Goal: Task Accomplishment & Management: Complete application form

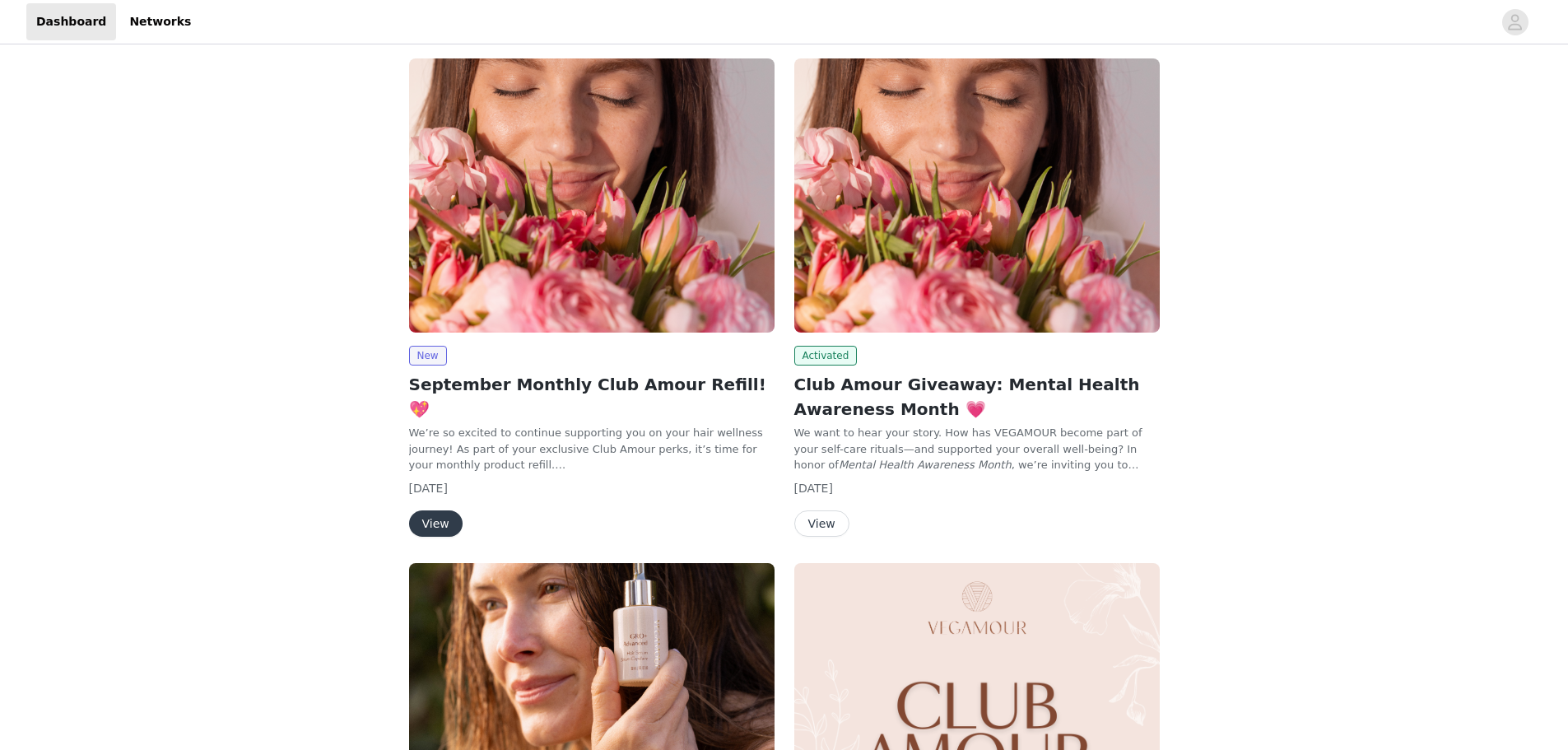
scroll to position [82, 0]
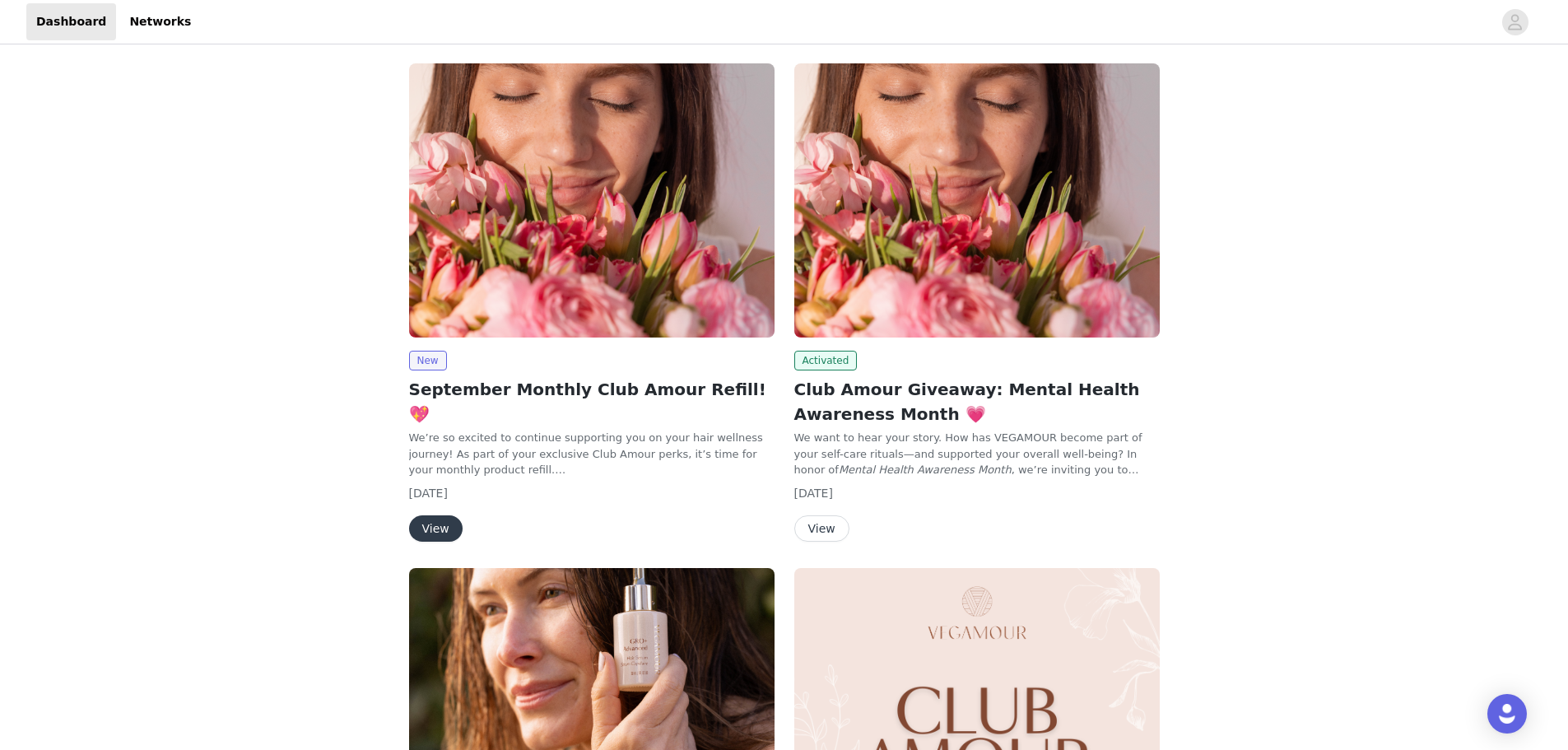
click at [437, 515] on button "View" at bounding box center [435, 528] width 53 height 26
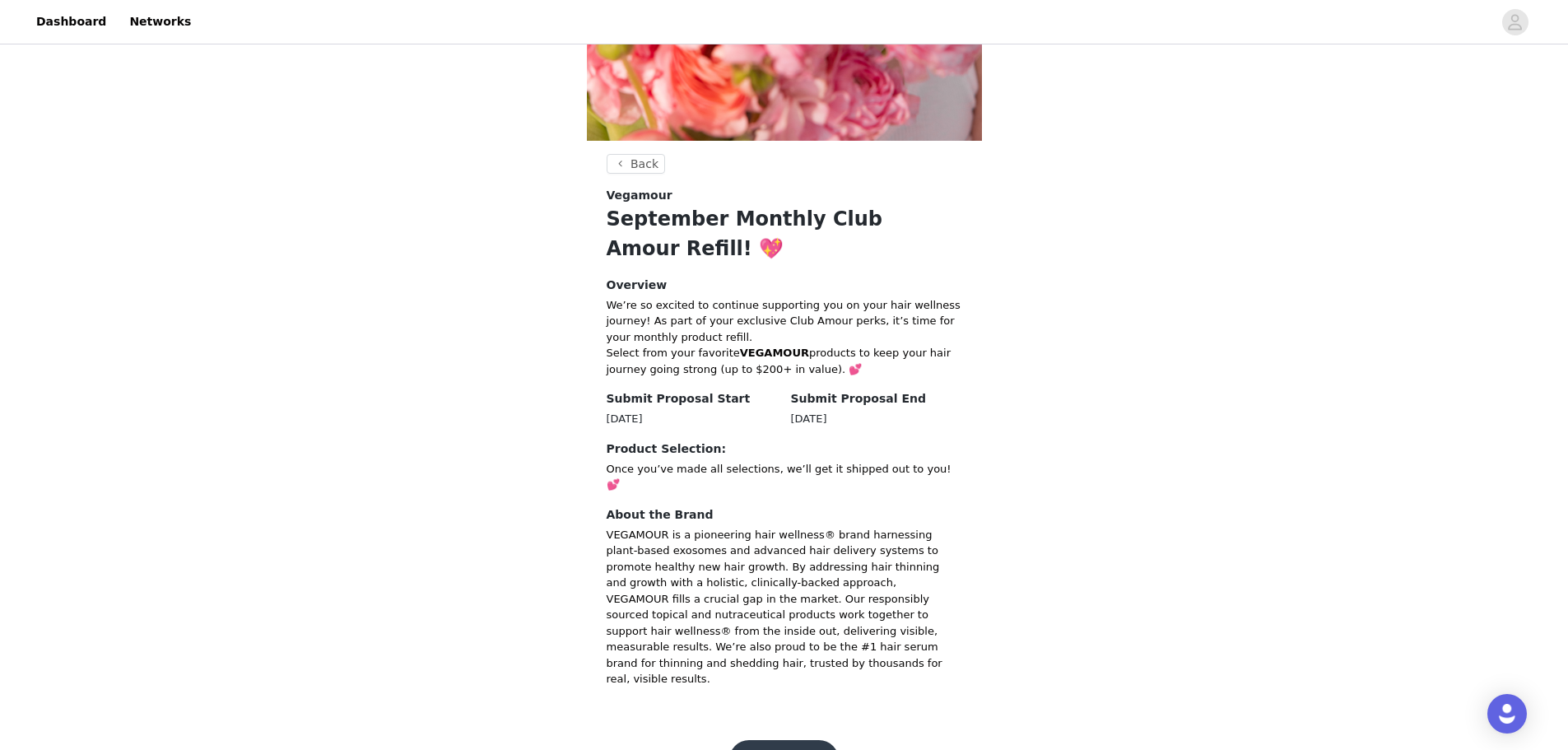
scroll to position [500, 0]
click at [802, 739] on button "Get Started" at bounding box center [783, 759] width 109 height 39
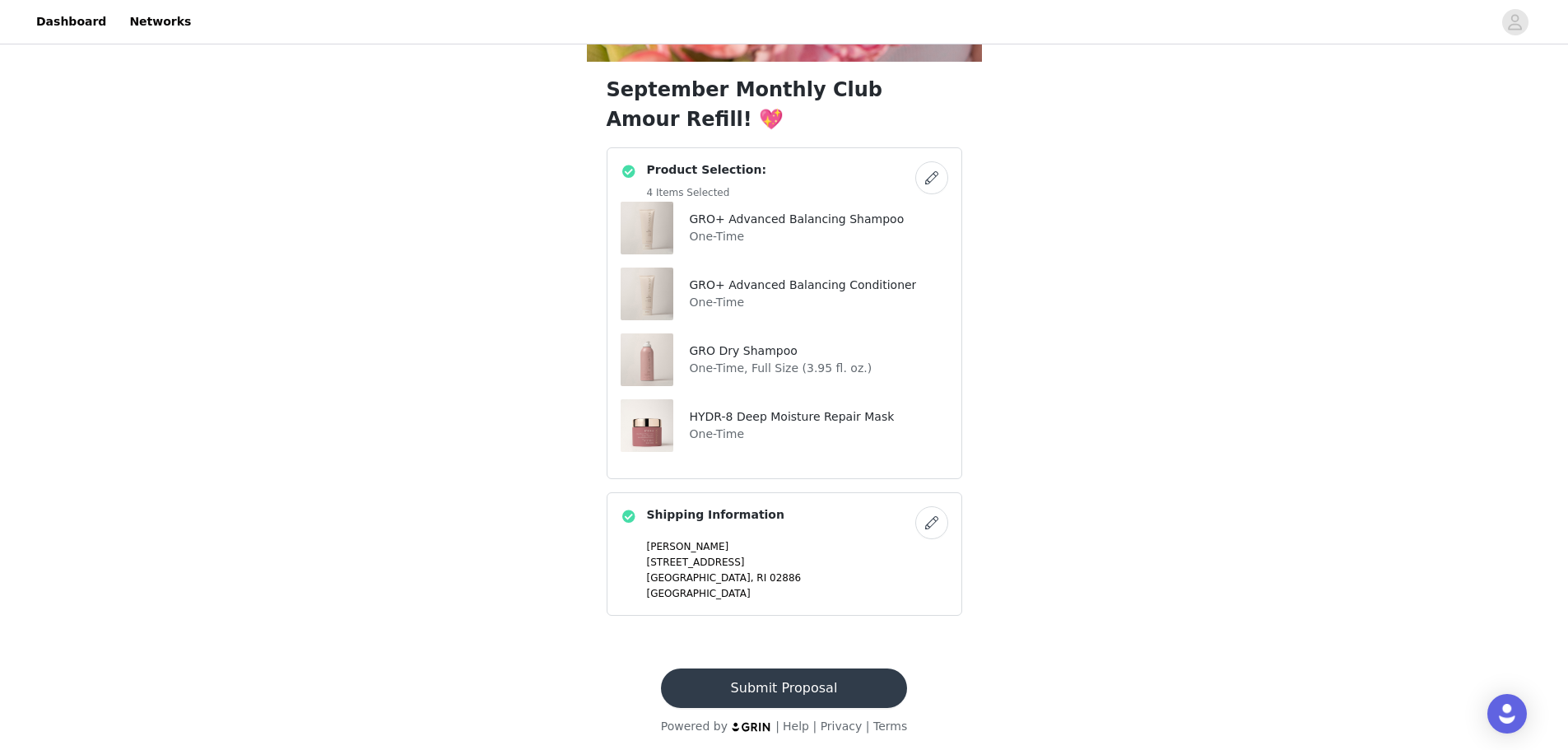
scroll to position [584, 0]
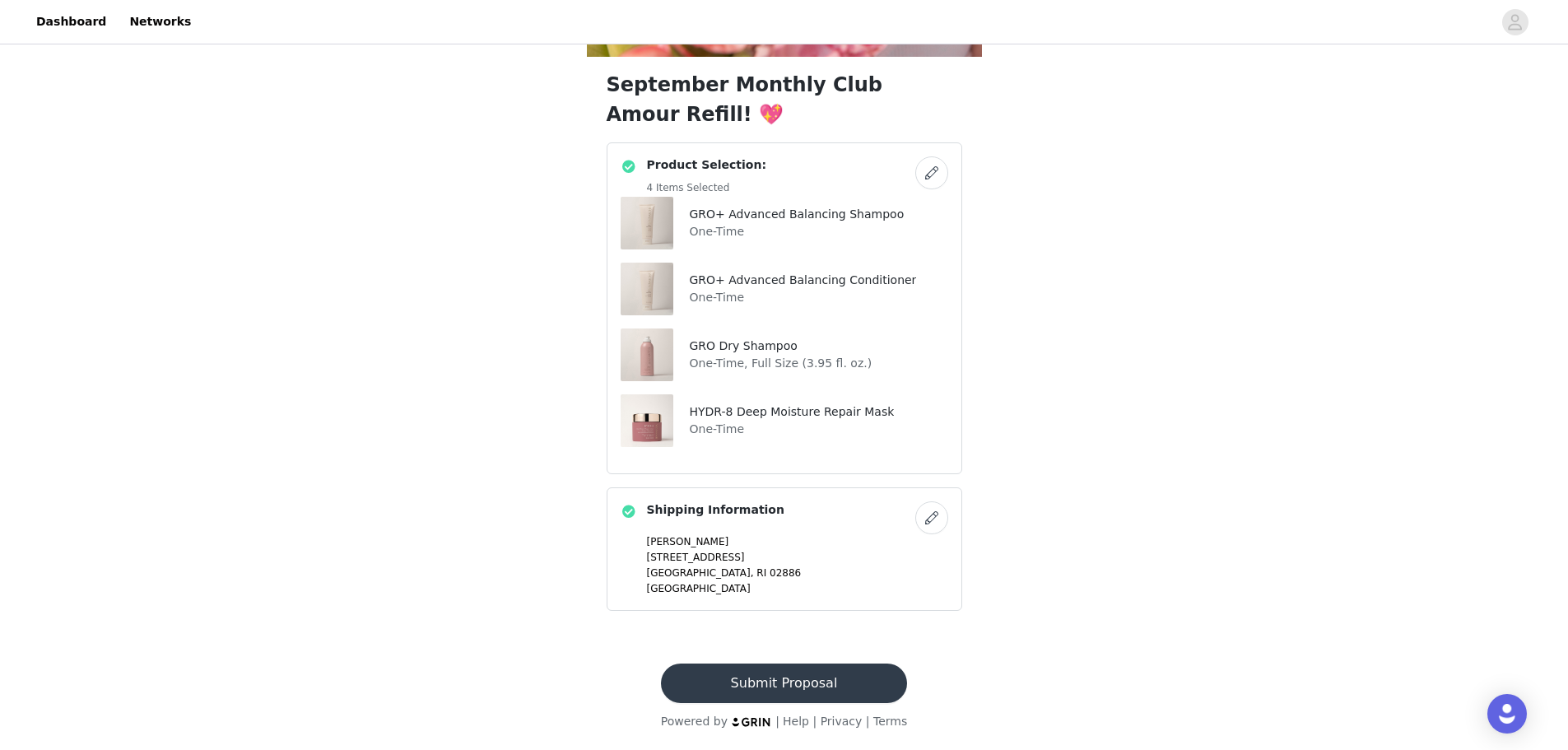
click at [830, 677] on button "Submit Proposal" at bounding box center [783, 683] width 246 height 39
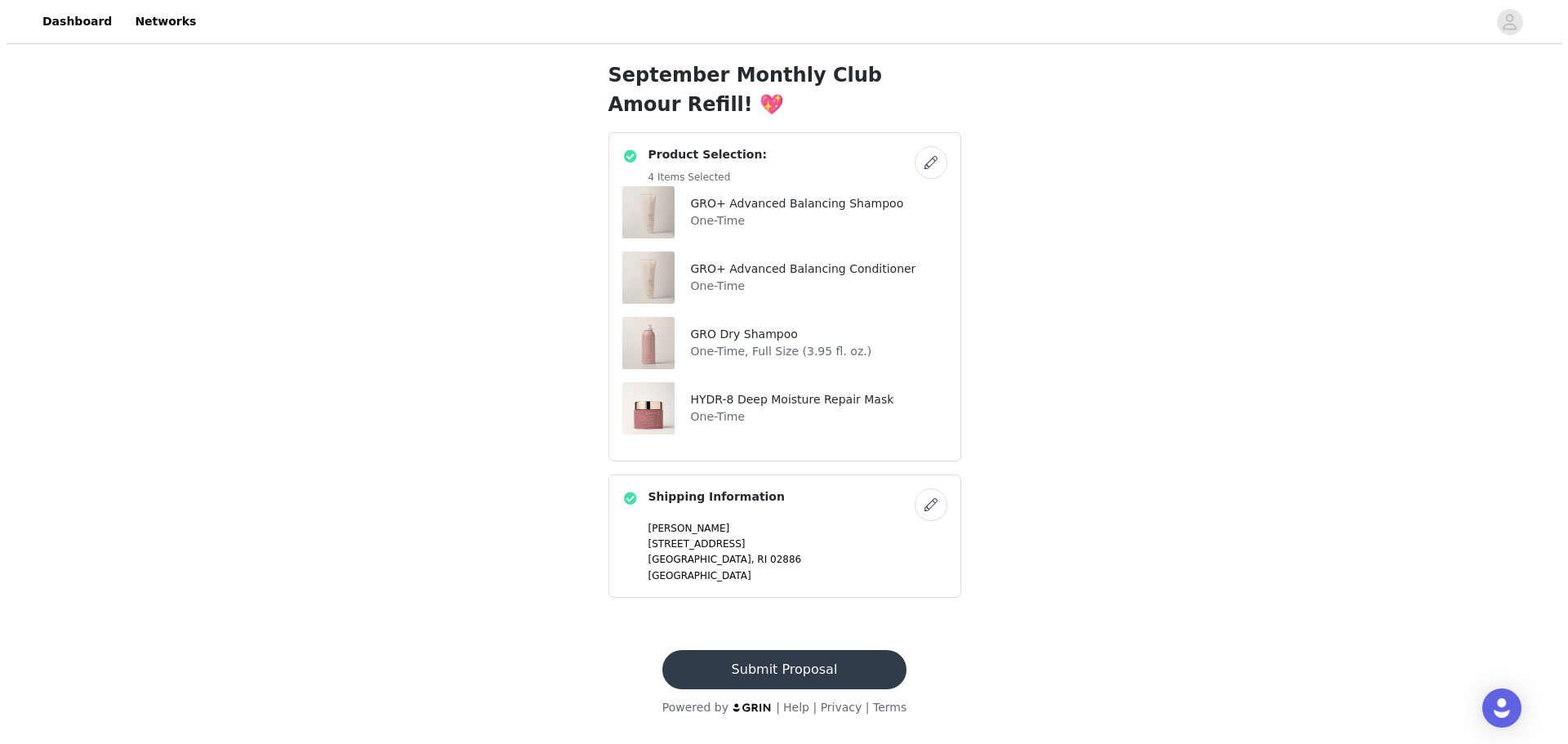
scroll to position [0, 0]
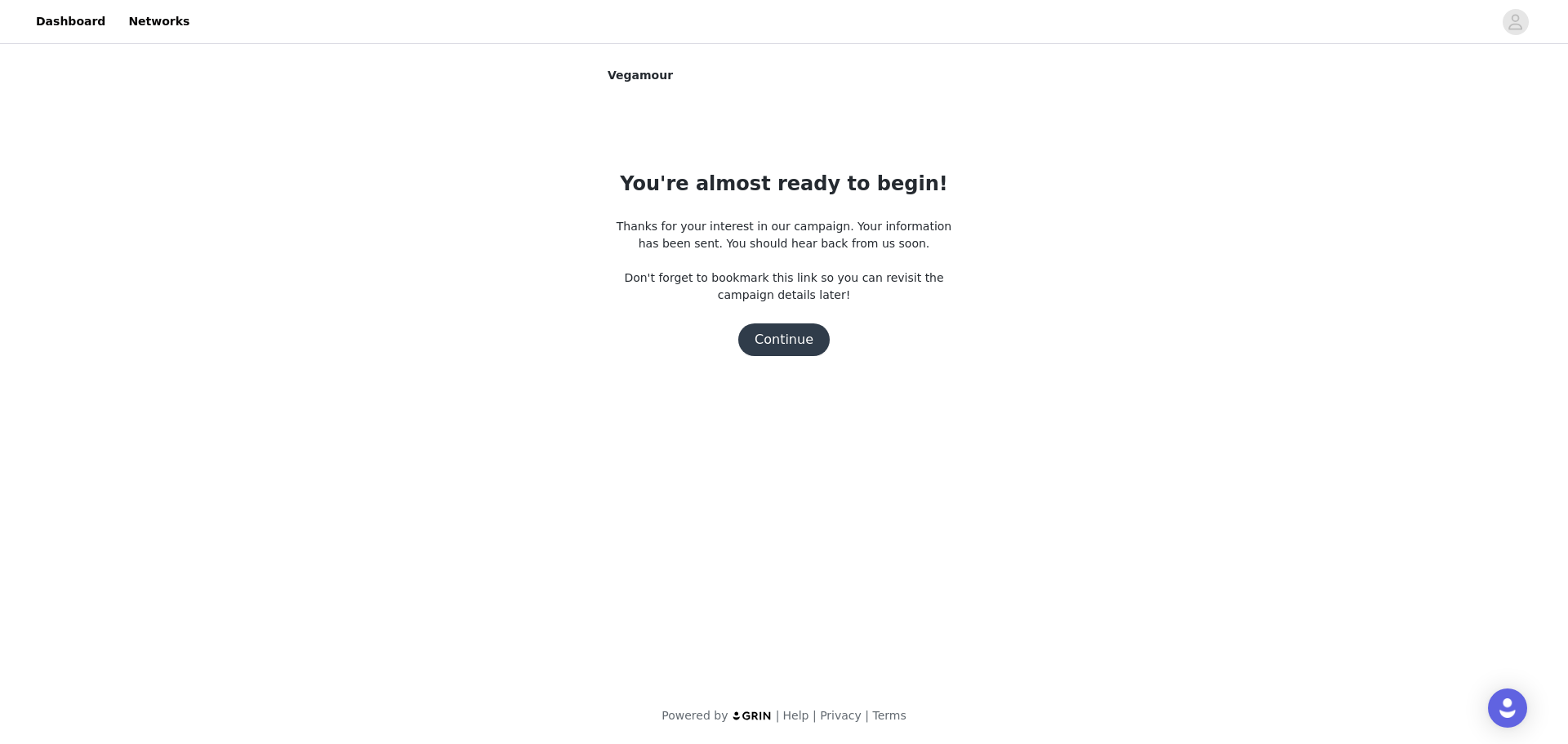
click at [794, 335] on button "Continue" at bounding box center [783, 340] width 91 height 33
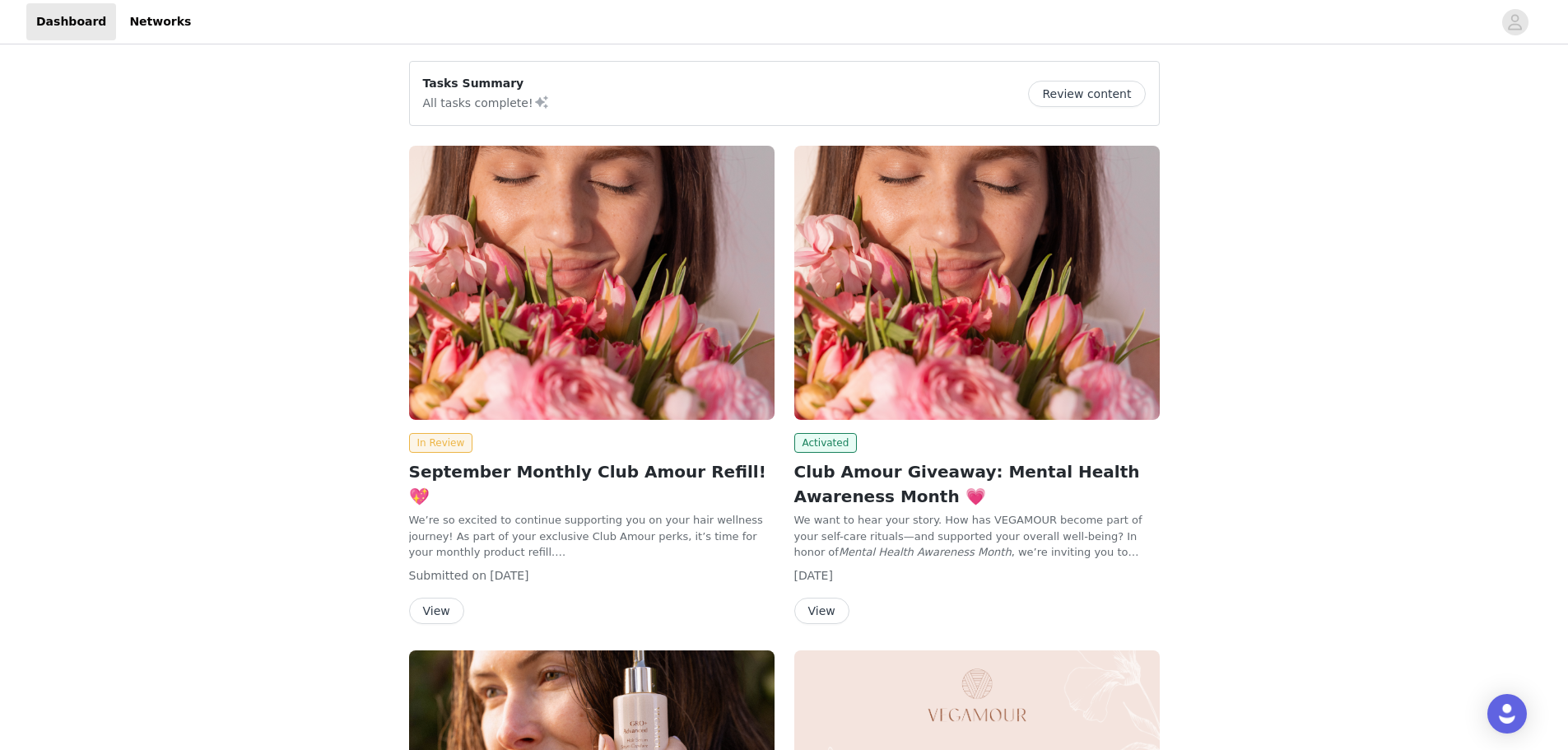
click at [1097, 96] on button "Review content" at bounding box center [1085, 94] width 117 height 26
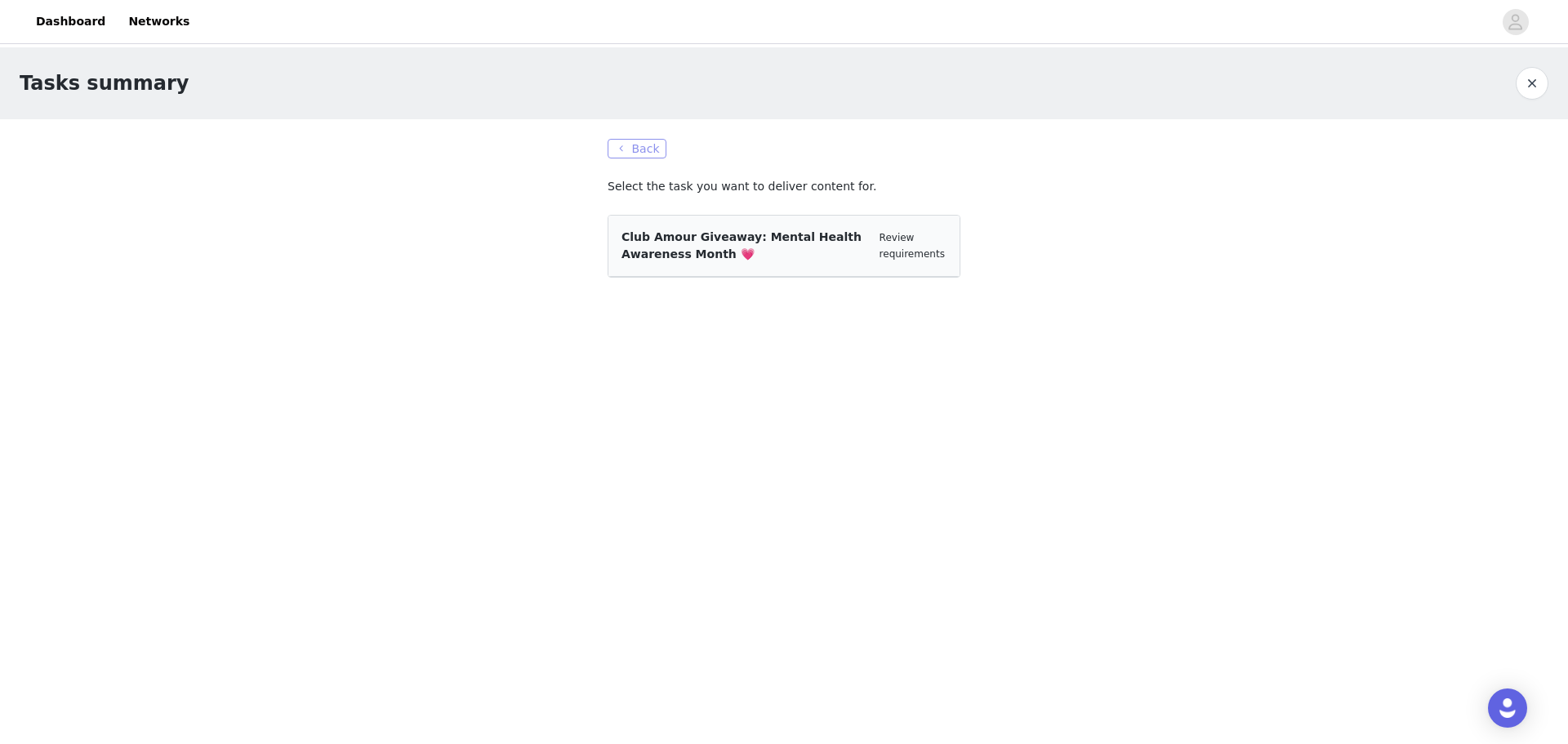
click at [648, 140] on button "Back" at bounding box center [637, 149] width 59 height 20
